Goal: Task Accomplishment & Management: Manage account settings

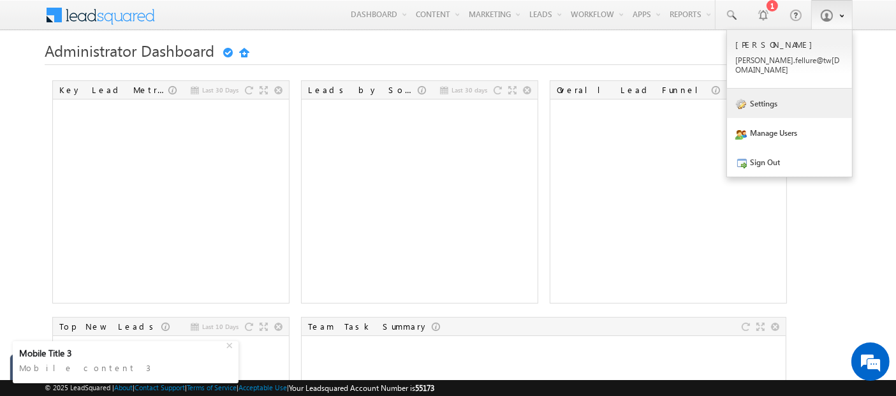
click at [795, 89] on link "Settings" at bounding box center [789, 103] width 125 height 29
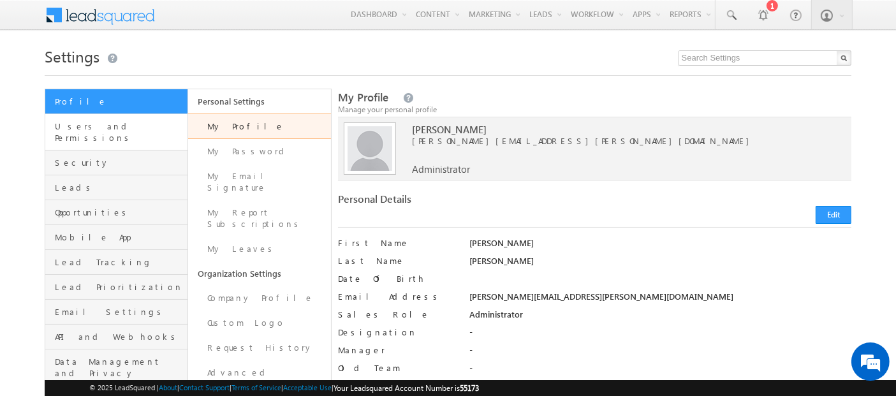
click at [158, 134] on link "Users and Permissions" at bounding box center [116, 132] width 142 height 36
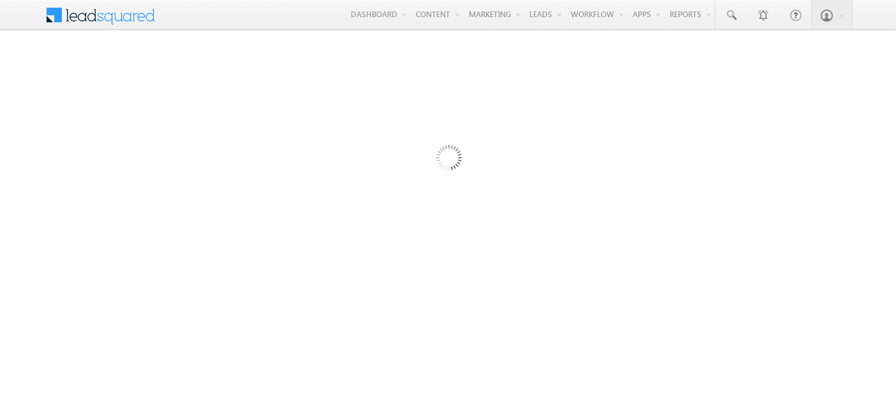
click at [226, 118] on div at bounding box center [448, 349] width 807 height 510
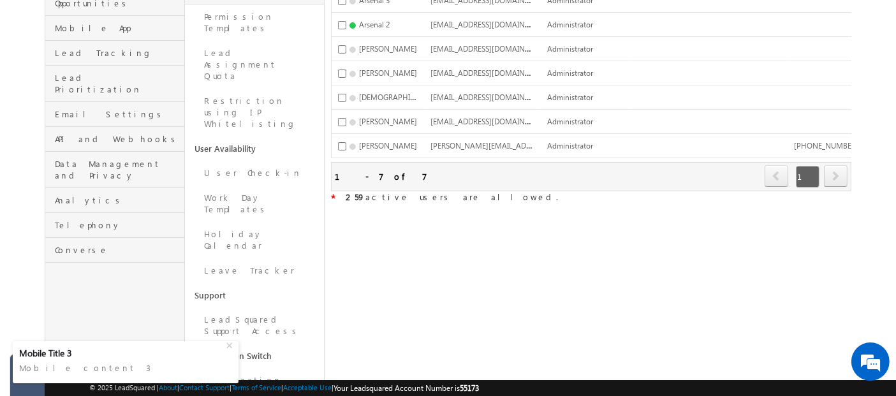
scroll to position [209, 0]
click at [284, 307] on link "LeadSquared Support Access" at bounding box center [254, 325] width 139 height 36
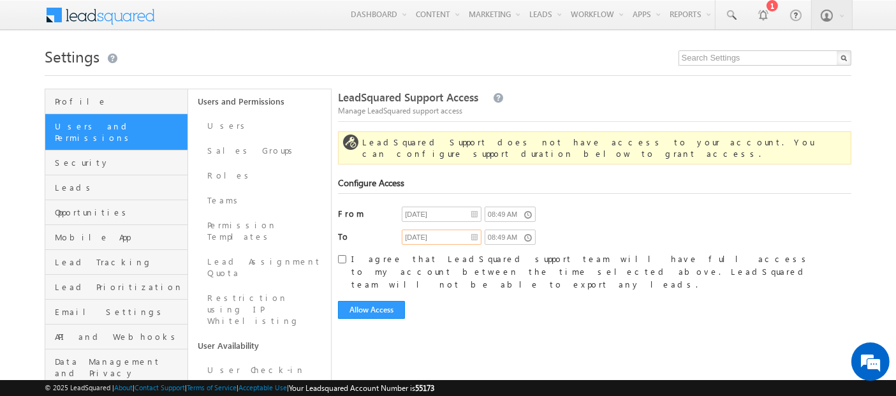
click at [469, 230] on input "09/04/2025" at bounding box center [442, 237] width 80 height 15
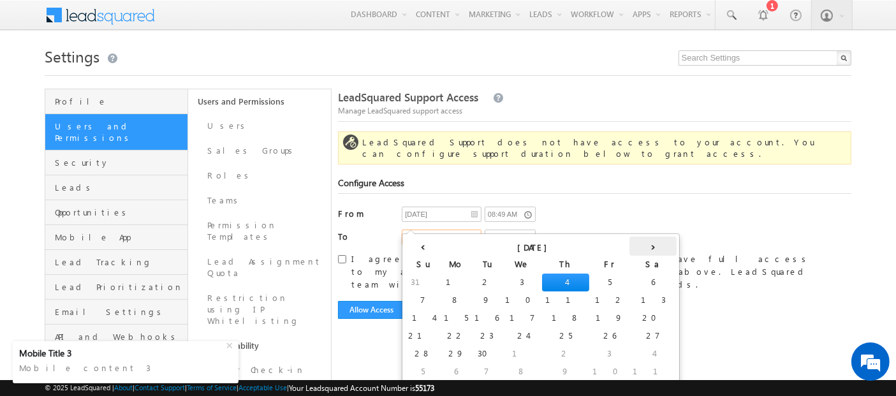
click at [629, 242] on th "›" at bounding box center [652, 246] width 47 height 19
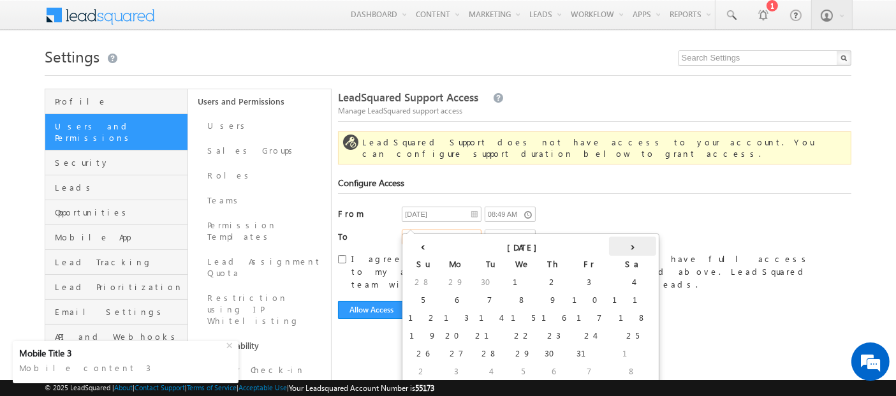
click at [609, 242] on th "›" at bounding box center [632, 246] width 47 height 19
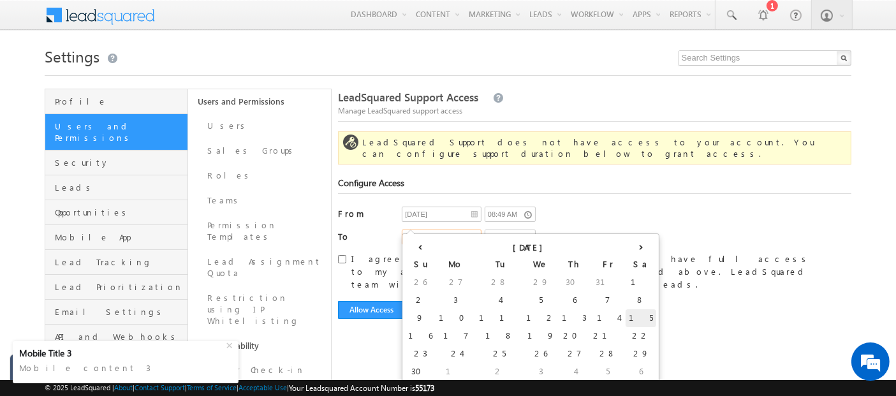
click at [626, 318] on td "15" at bounding box center [641, 318] width 31 height 18
type input "[DATE]"
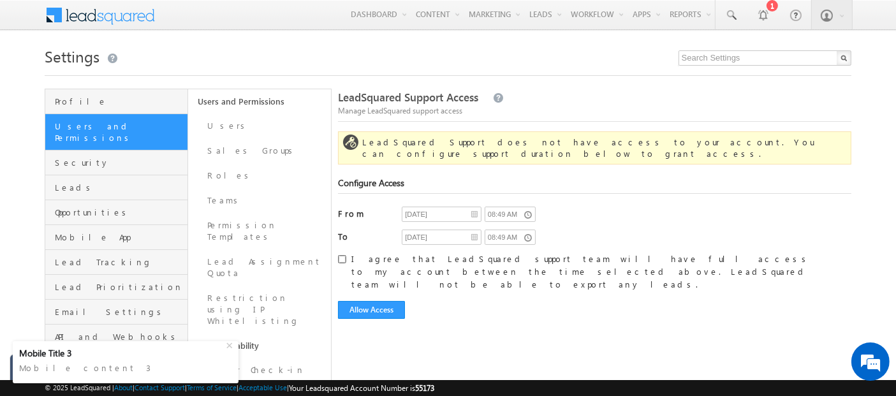
click at [343, 255] on input "I agree that LeadSquared support team will have full access to my account betwe…" at bounding box center [342, 259] width 8 height 8
checkbox input "true"
click at [380, 301] on button "Allow Access" at bounding box center [371, 310] width 67 height 18
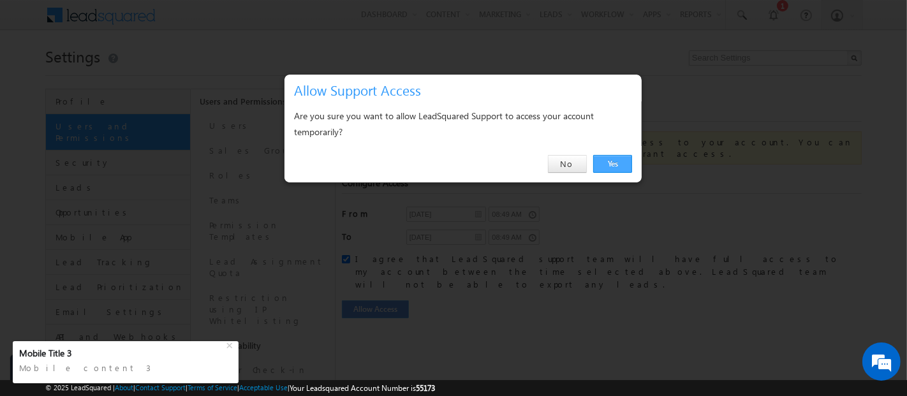
click at [617, 165] on link "Yes" at bounding box center [612, 164] width 39 height 18
